Goal: Check status: Check status

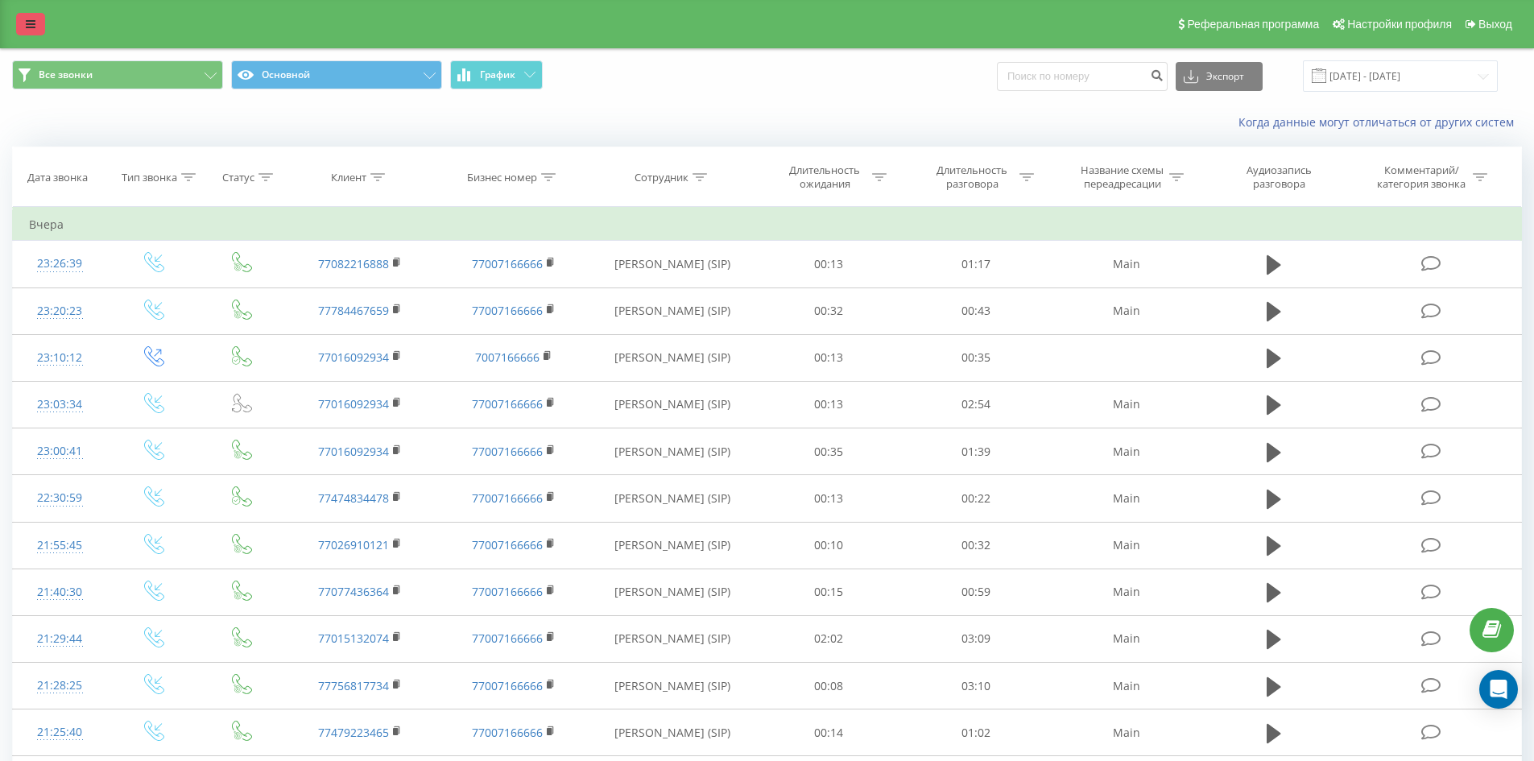
click at [31, 15] on link at bounding box center [30, 24] width 29 height 23
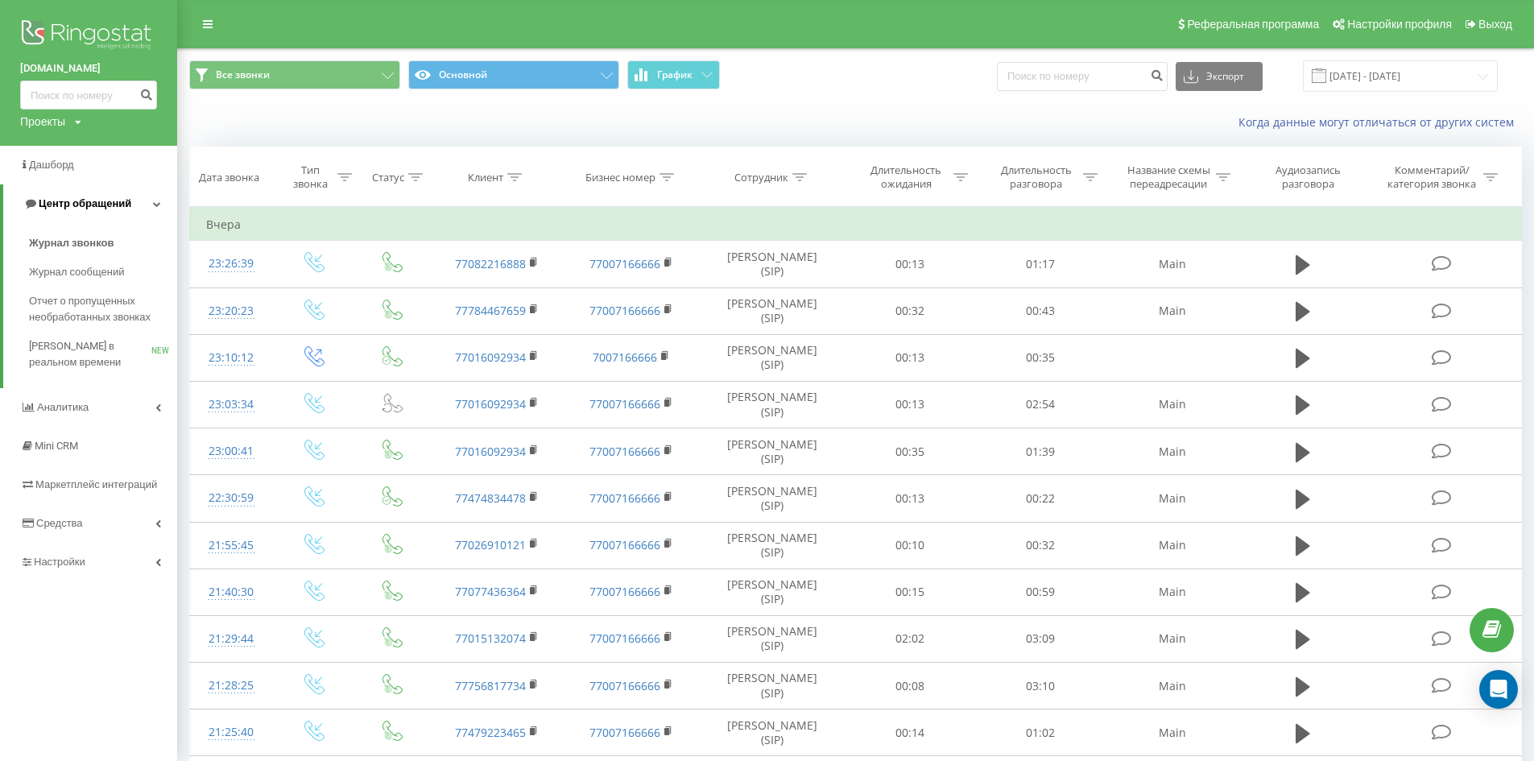
click at [131, 214] on link "Центр обращений" at bounding box center [90, 203] width 174 height 39
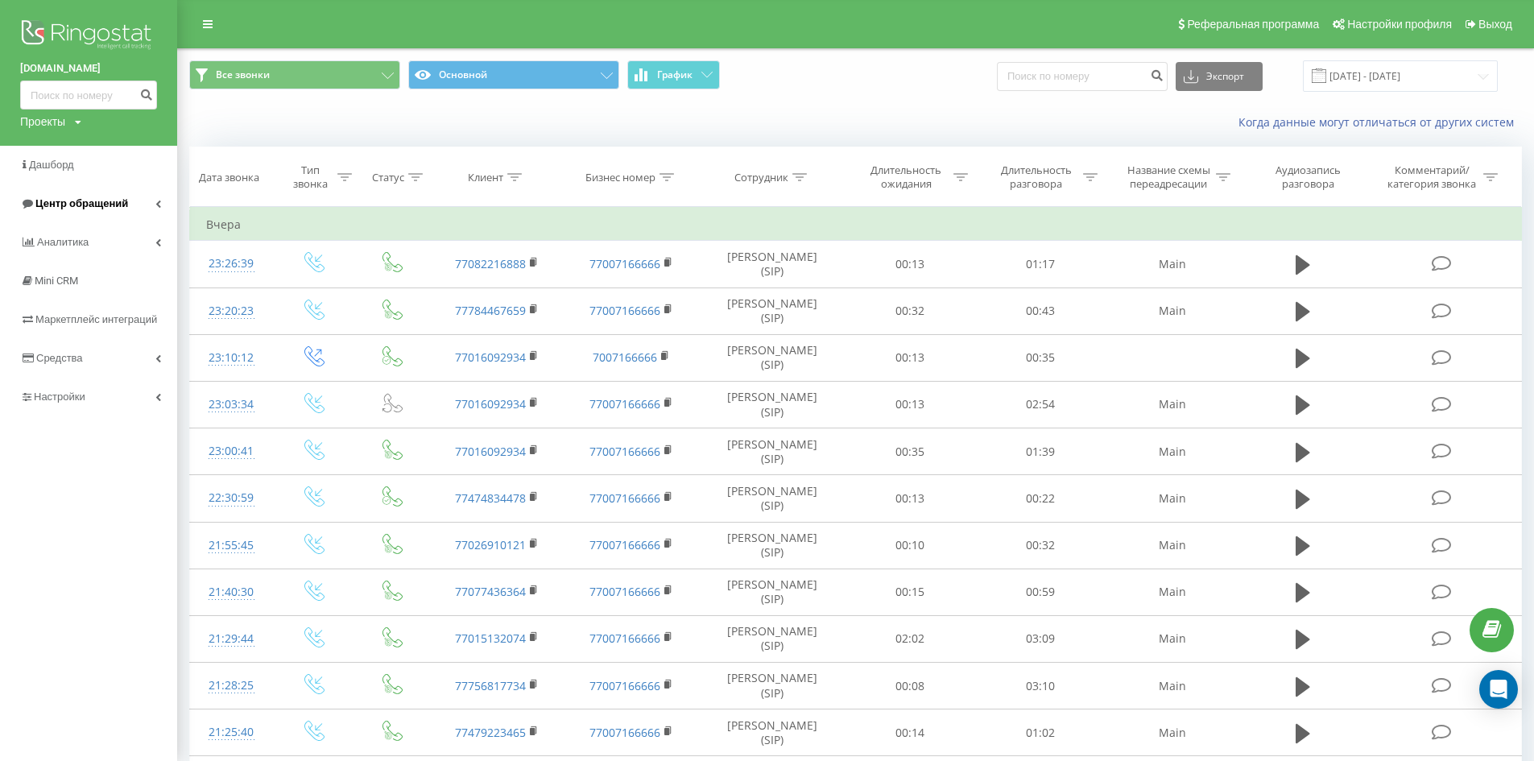
click at [147, 210] on link "Центр обращений" at bounding box center [88, 203] width 177 height 39
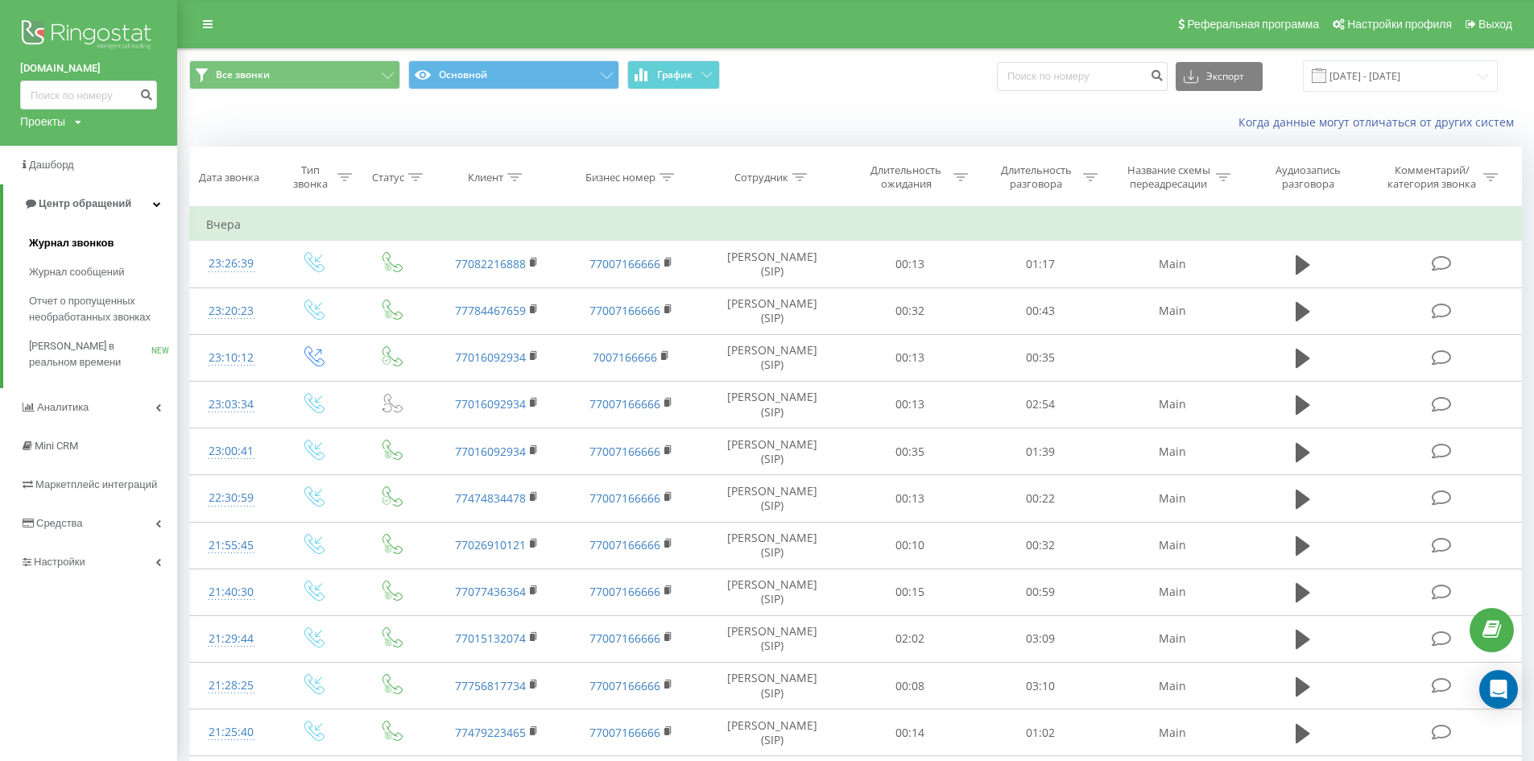
click at [150, 246] on link "Журнал звонков" at bounding box center [103, 243] width 148 height 29
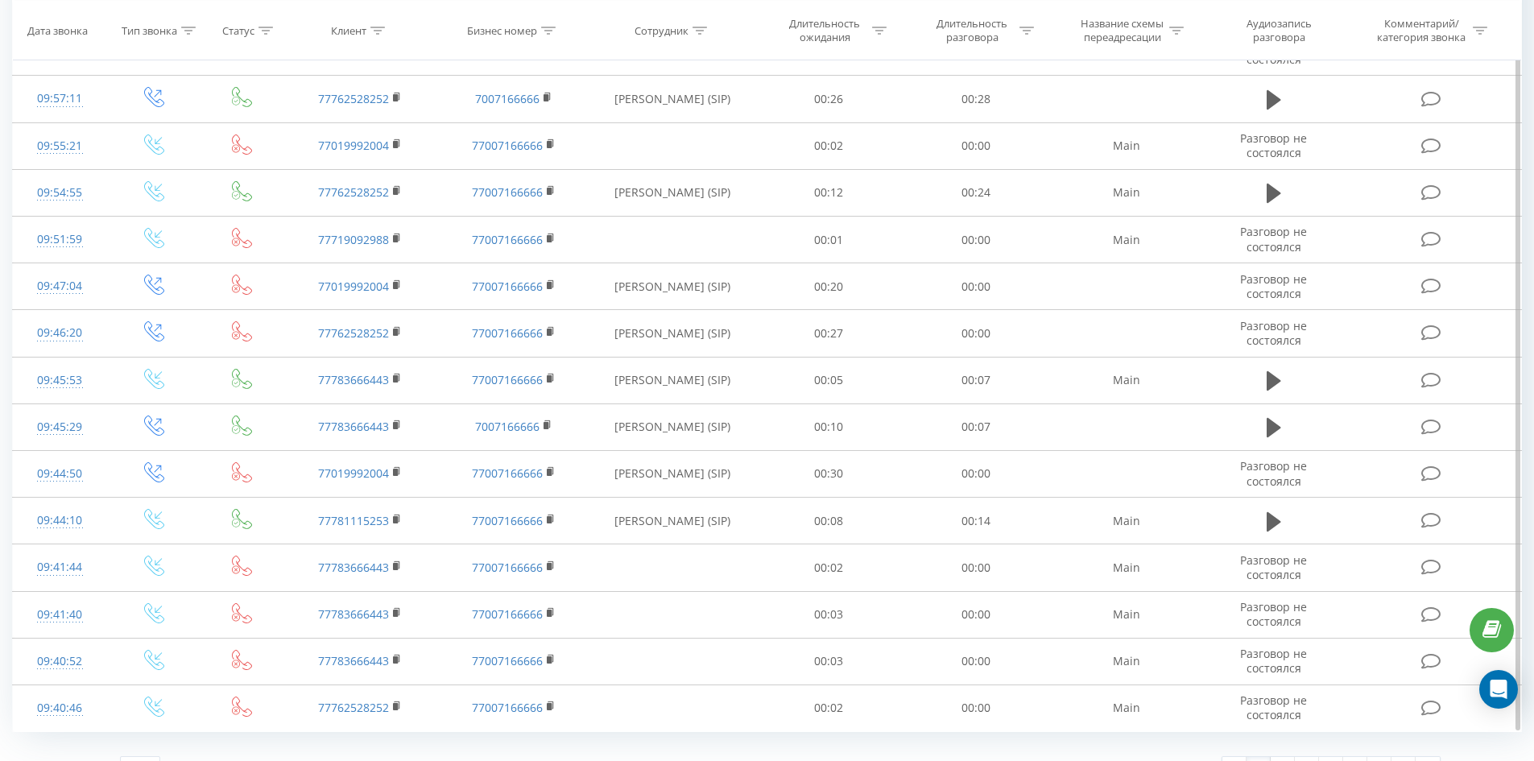
scroll to position [712, 0]
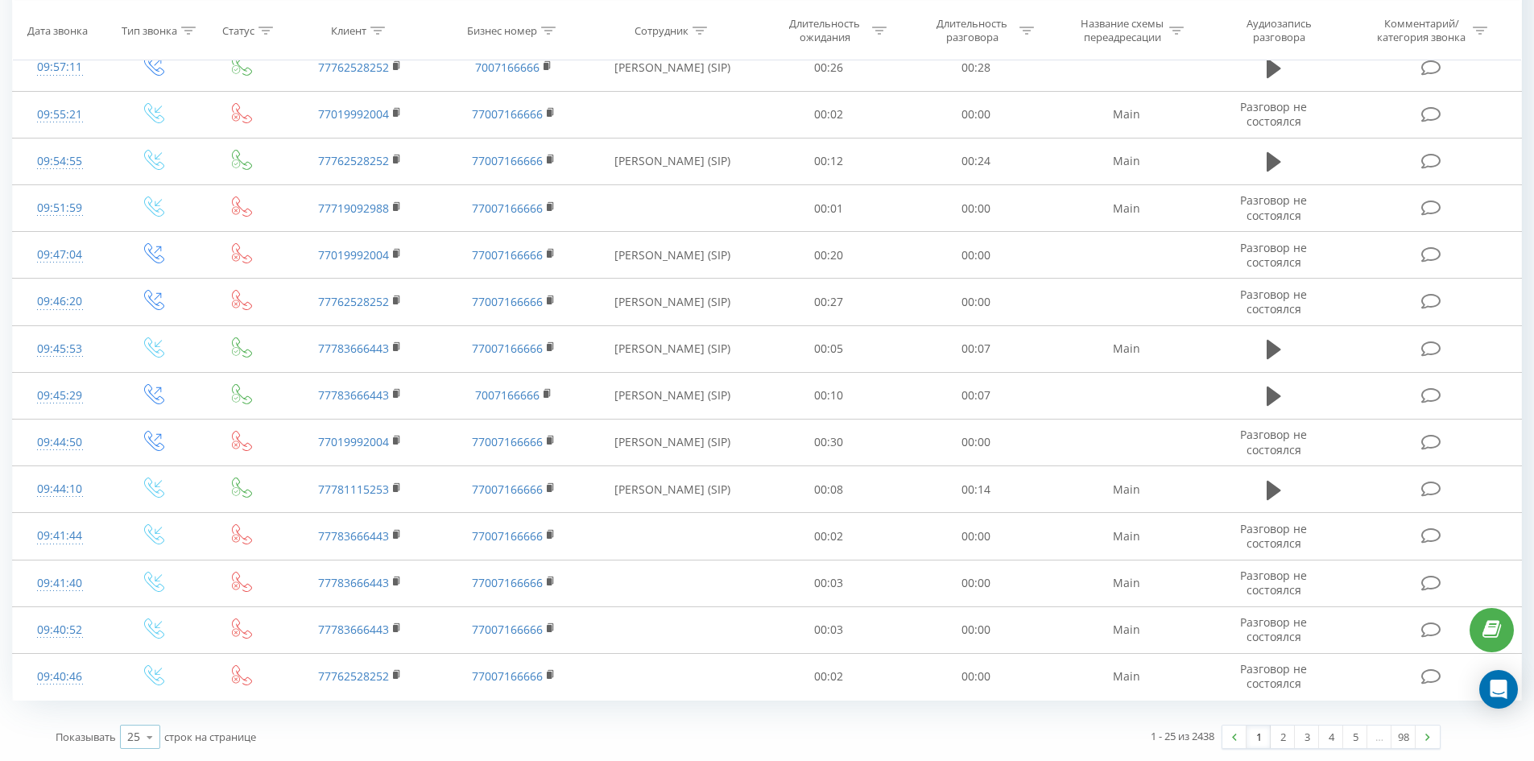
click at [155, 730] on icon at bounding box center [150, 736] width 24 height 31
click at [151, 713] on div "100" at bounding box center [140, 713] width 39 height 23
